Goal: Find specific page/section: Find specific page/section

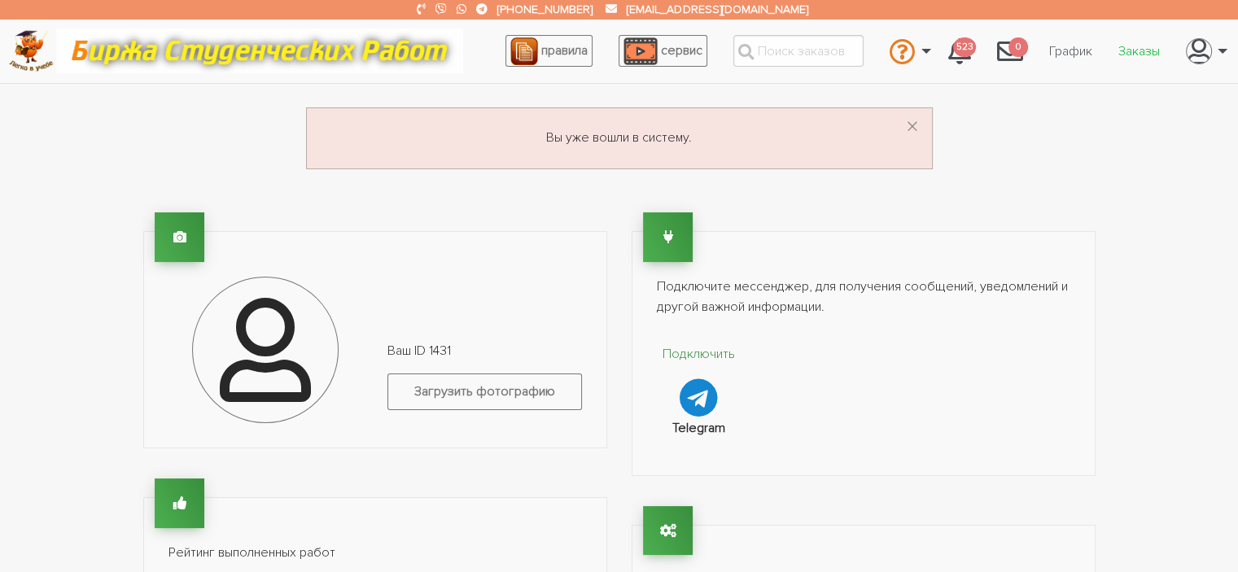
click at [1150, 57] on link "Заказы" at bounding box center [1140, 51] width 68 height 31
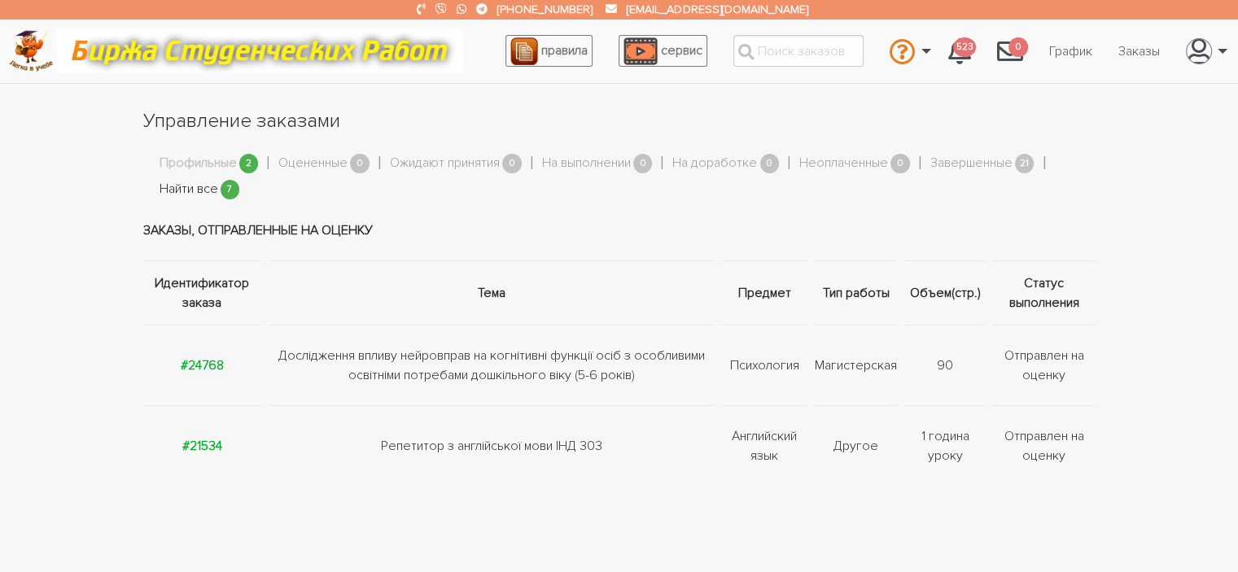
click at [195, 194] on link "Найти все" at bounding box center [189, 189] width 59 height 21
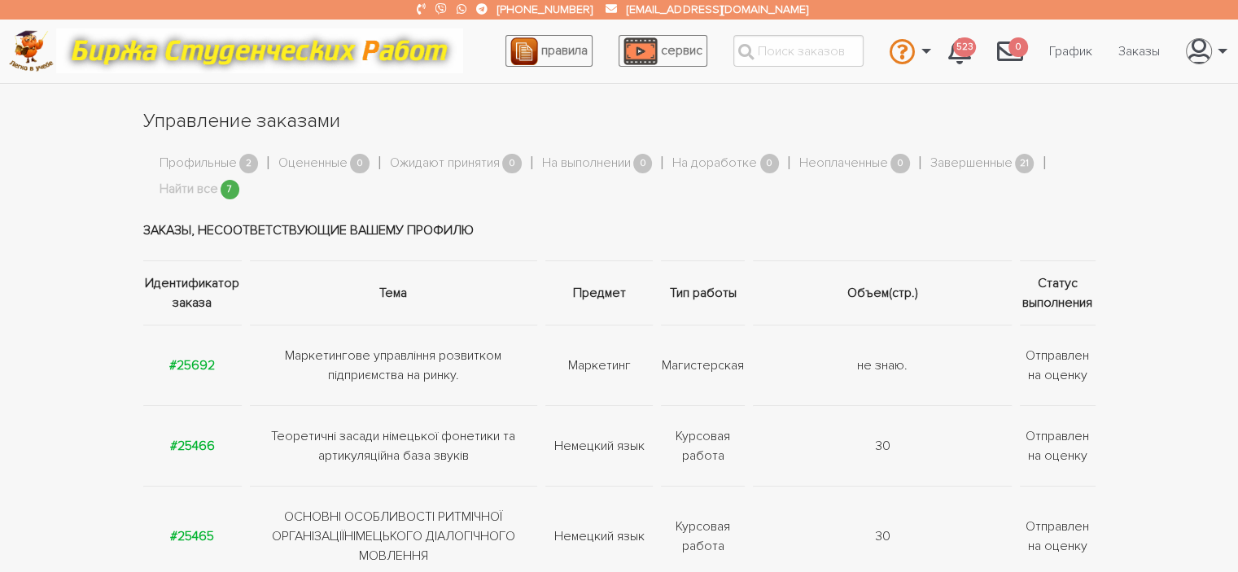
click at [366, 55] on img at bounding box center [259, 50] width 407 height 45
